Goal: Task Accomplishment & Management: Manage account settings

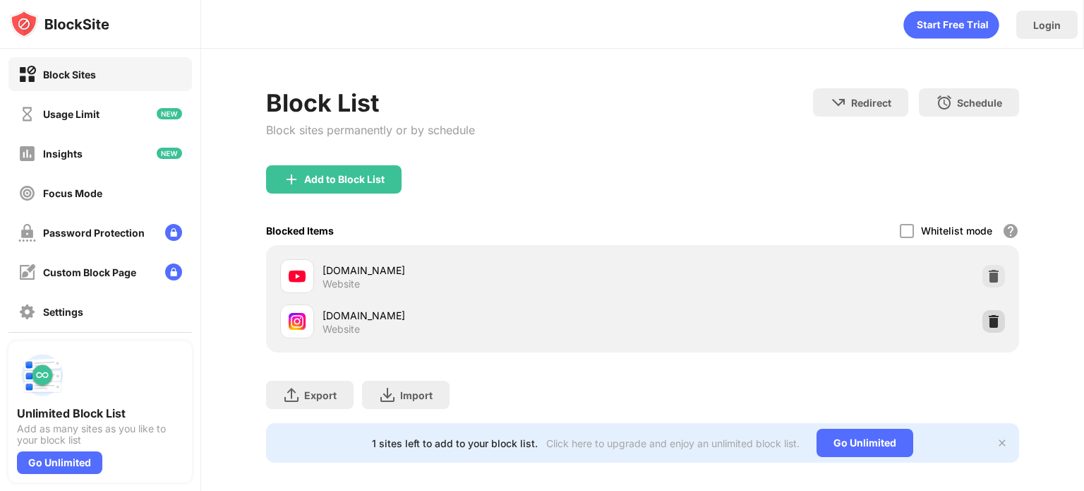
click at [987, 317] on img at bounding box center [994, 321] width 14 height 14
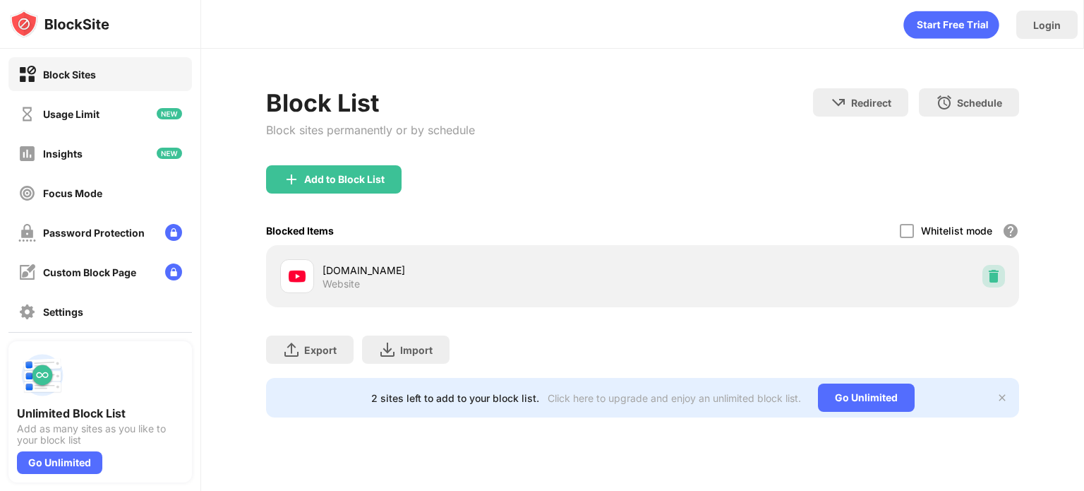
click at [993, 277] on img at bounding box center [994, 276] width 14 height 14
